Goal: Task Accomplishment & Management: Use online tool/utility

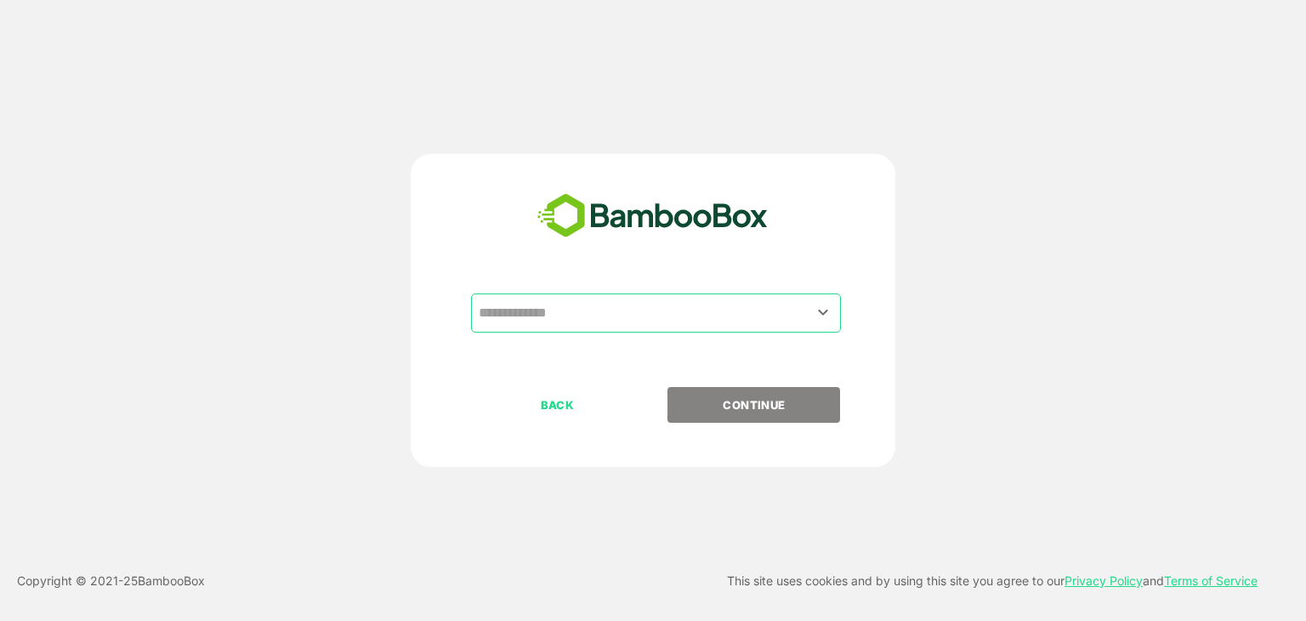
click at [580, 313] on input "text" at bounding box center [656, 313] width 363 height 32
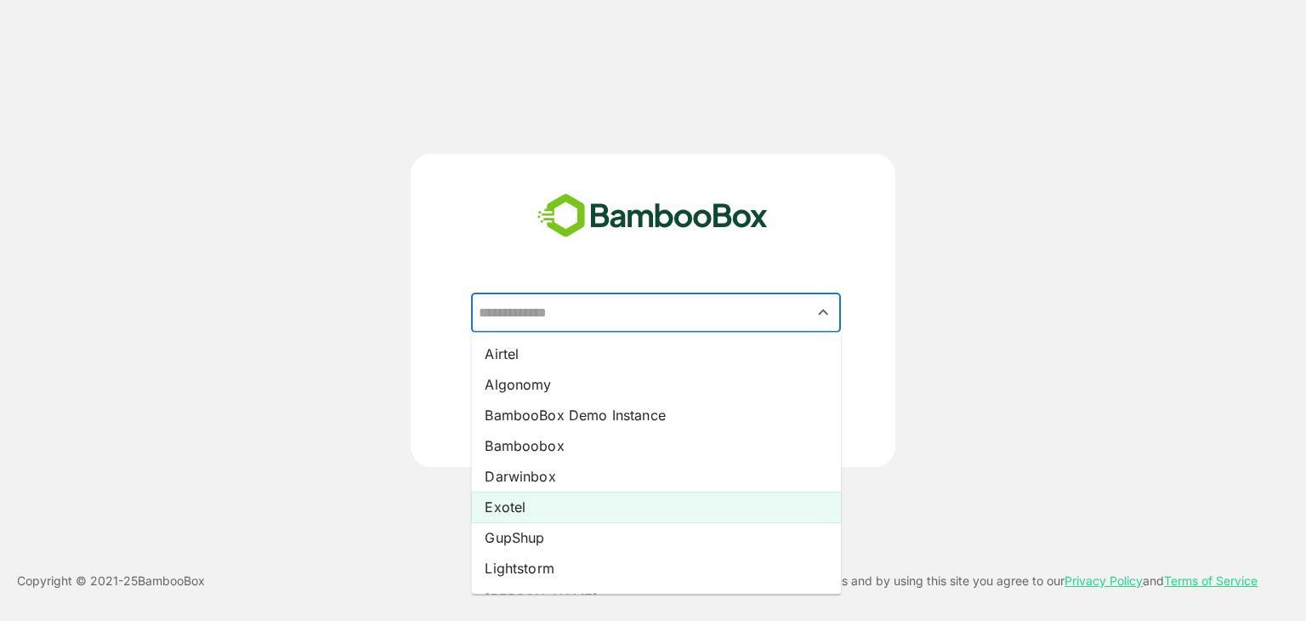
click at [547, 508] on li "Exotel" at bounding box center [656, 507] width 370 height 31
type input "******"
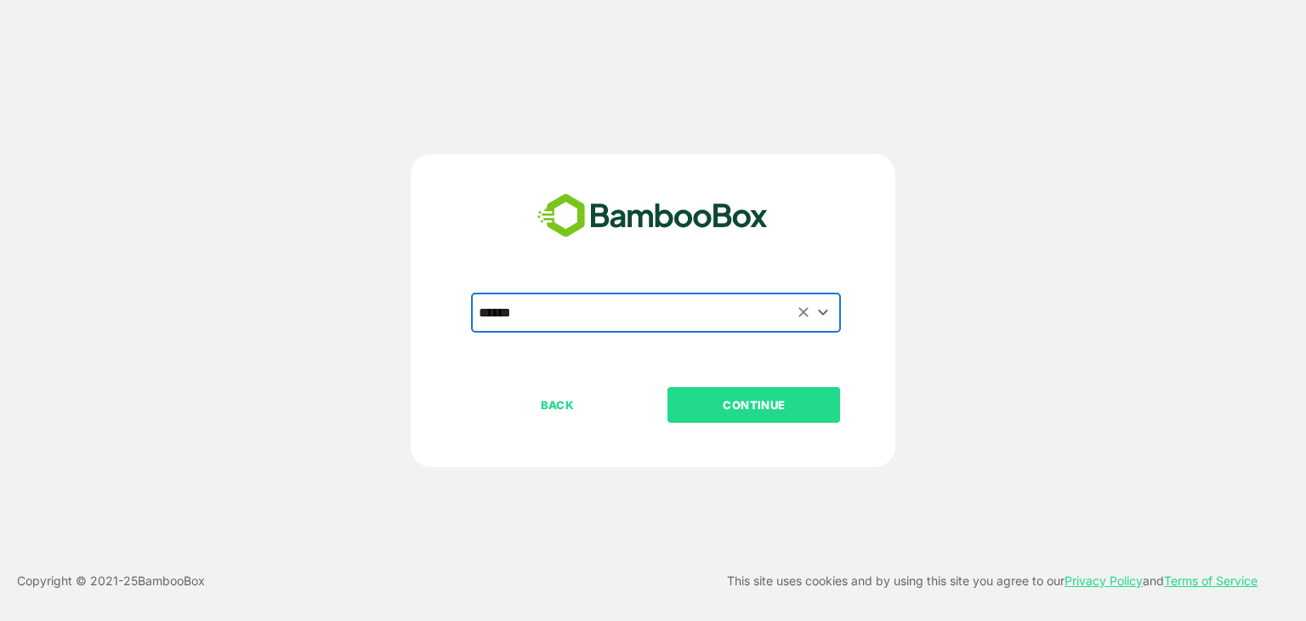
click at [810, 397] on p "CONTINUE" at bounding box center [754, 404] width 170 height 19
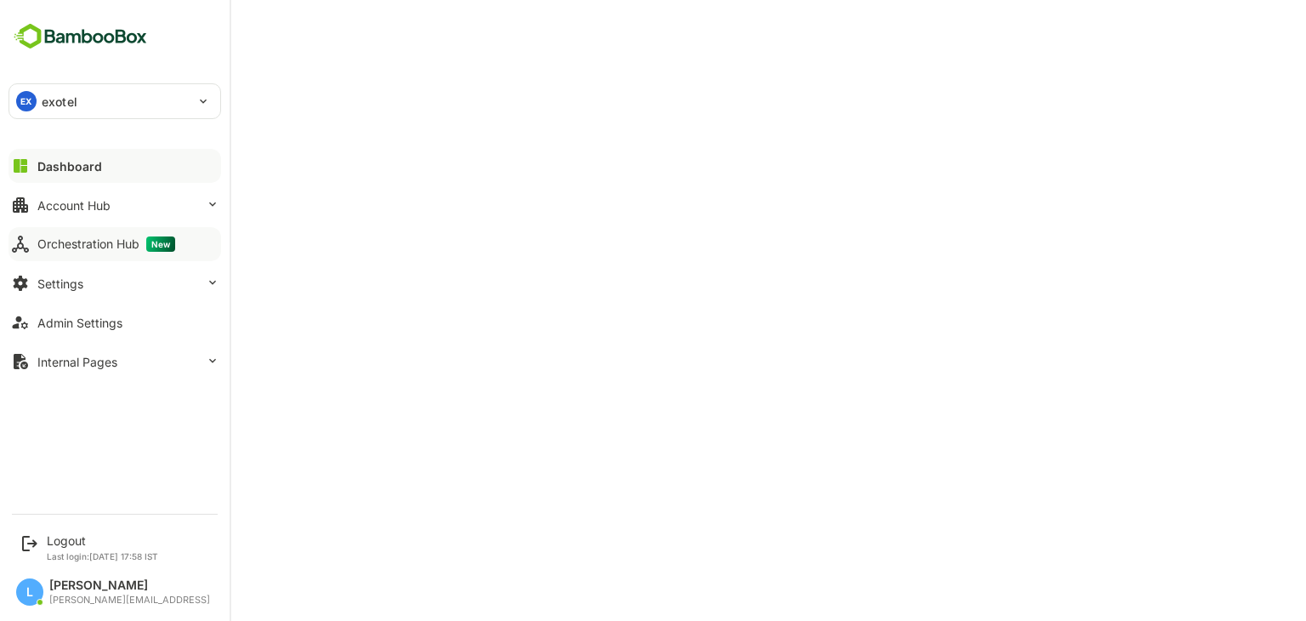
click at [97, 234] on button "Orchestration Hub New" at bounding box center [115, 244] width 213 height 34
click at [55, 540] on div "Logout" at bounding box center [102, 540] width 111 height 14
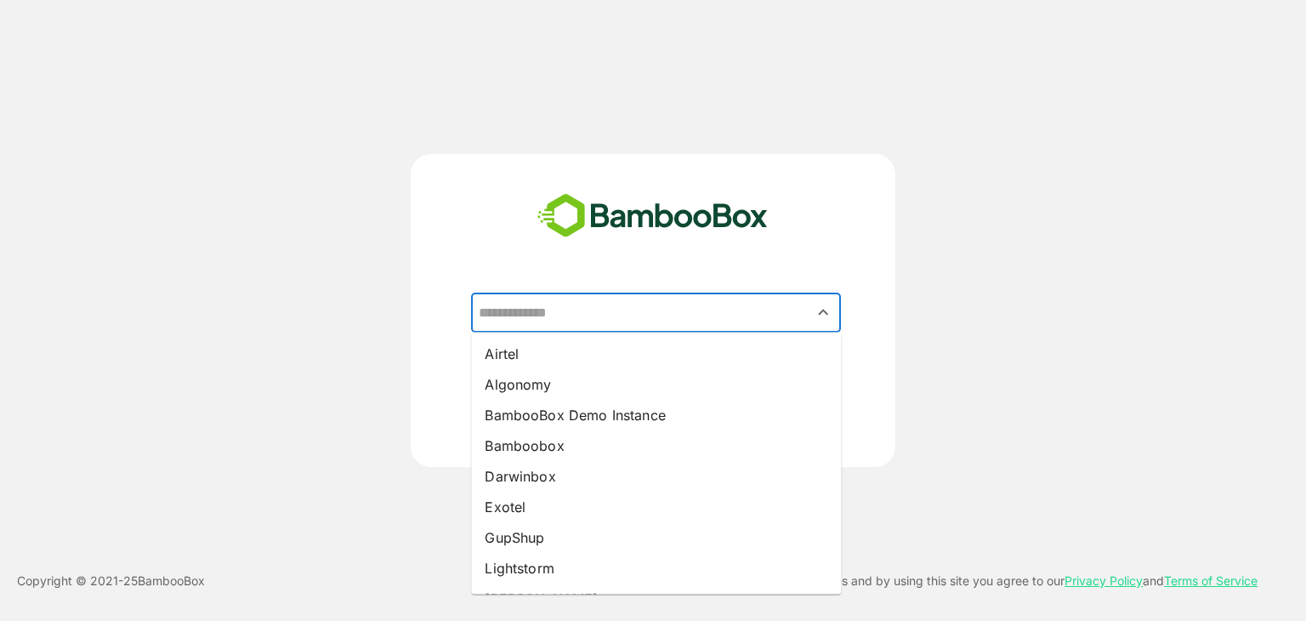
click at [582, 321] on input "text" at bounding box center [656, 313] width 363 height 32
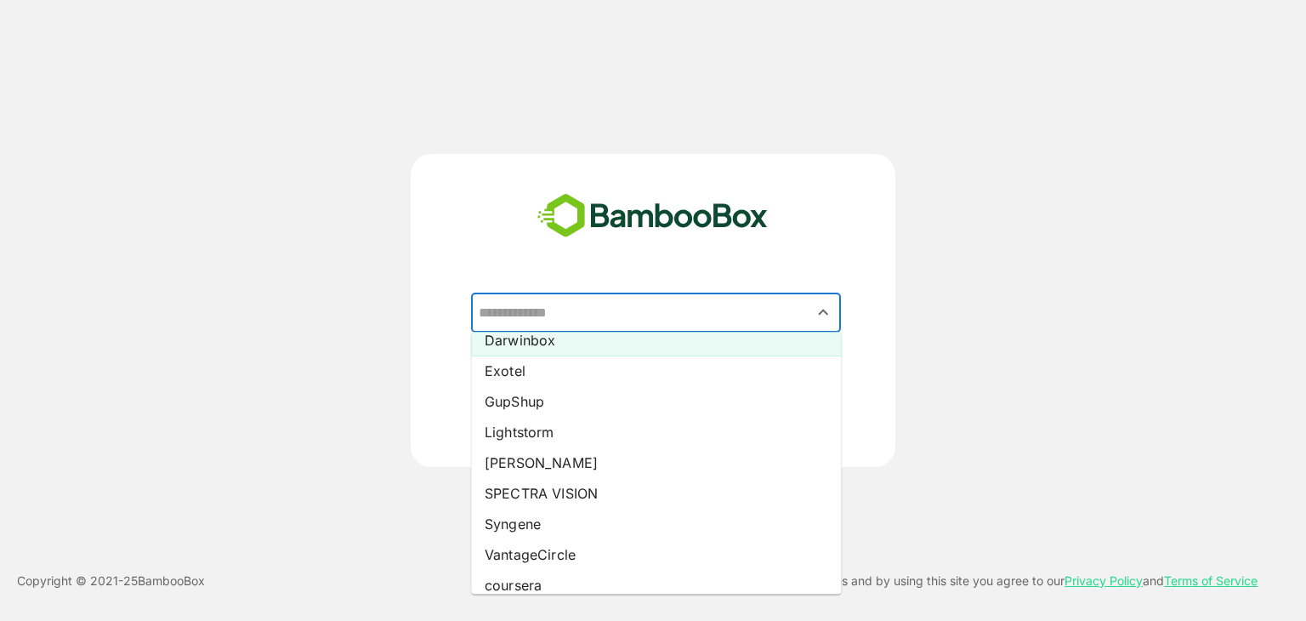
scroll to position [146, 0]
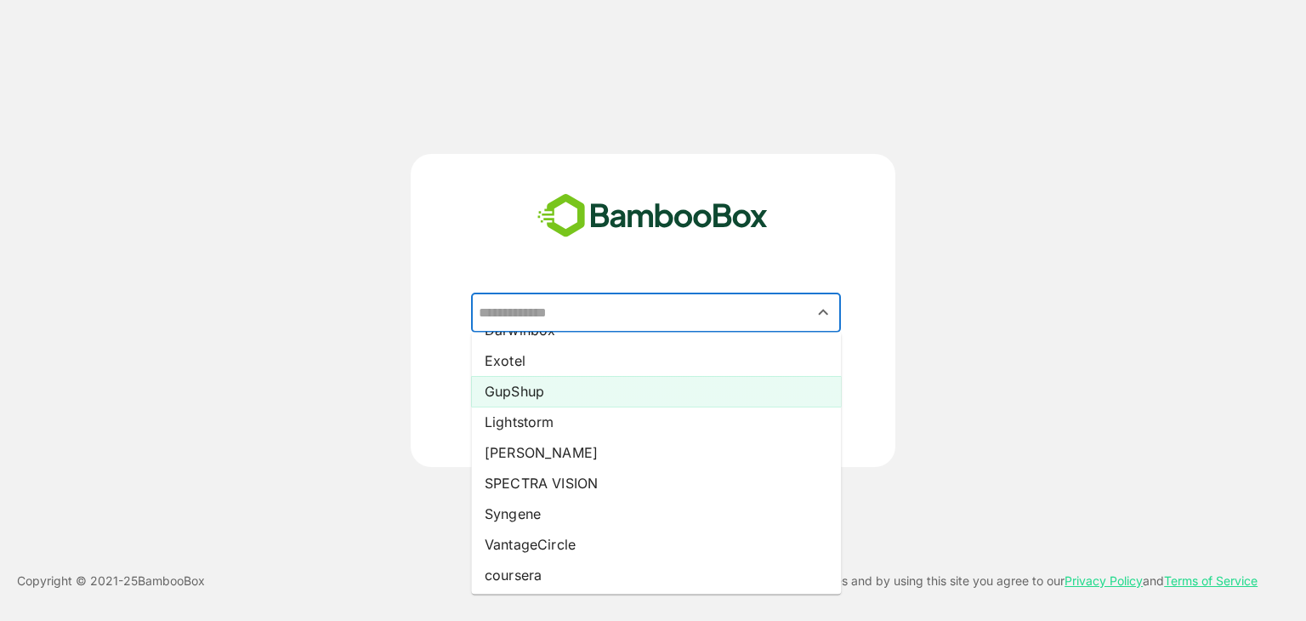
click at [540, 391] on li "GupShup" at bounding box center [656, 391] width 370 height 31
type input "*******"
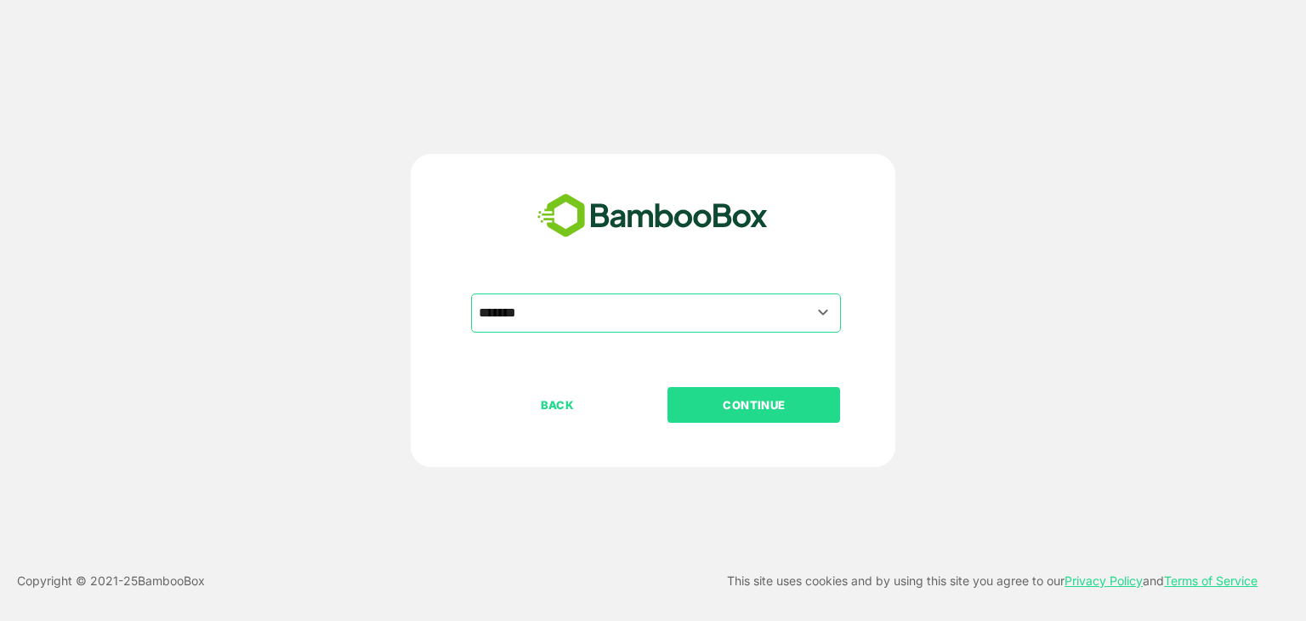
click at [718, 393] on button "CONTINUE" at bounding box center [754, 405] width 173 height 36
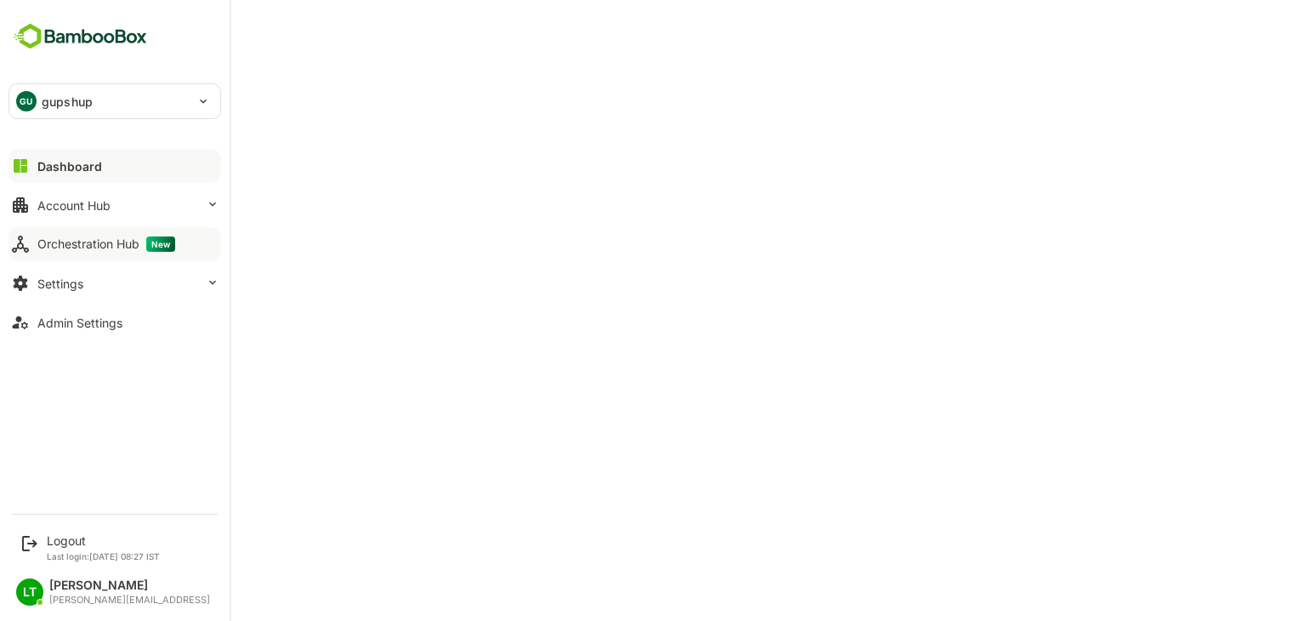
click at [66, 247] on div "Orchestration Hub New" at bounding box center [106, 243] width 138 height 15
click at [73, 103] on p "gupshup" at bounding box center [67, 102] width 51 height 18
click at [82, 145] on p "gupshup" at bounding box center [65, 148] width 51 height 18
